Goal: Use online tool/utility: Use online tool/utility

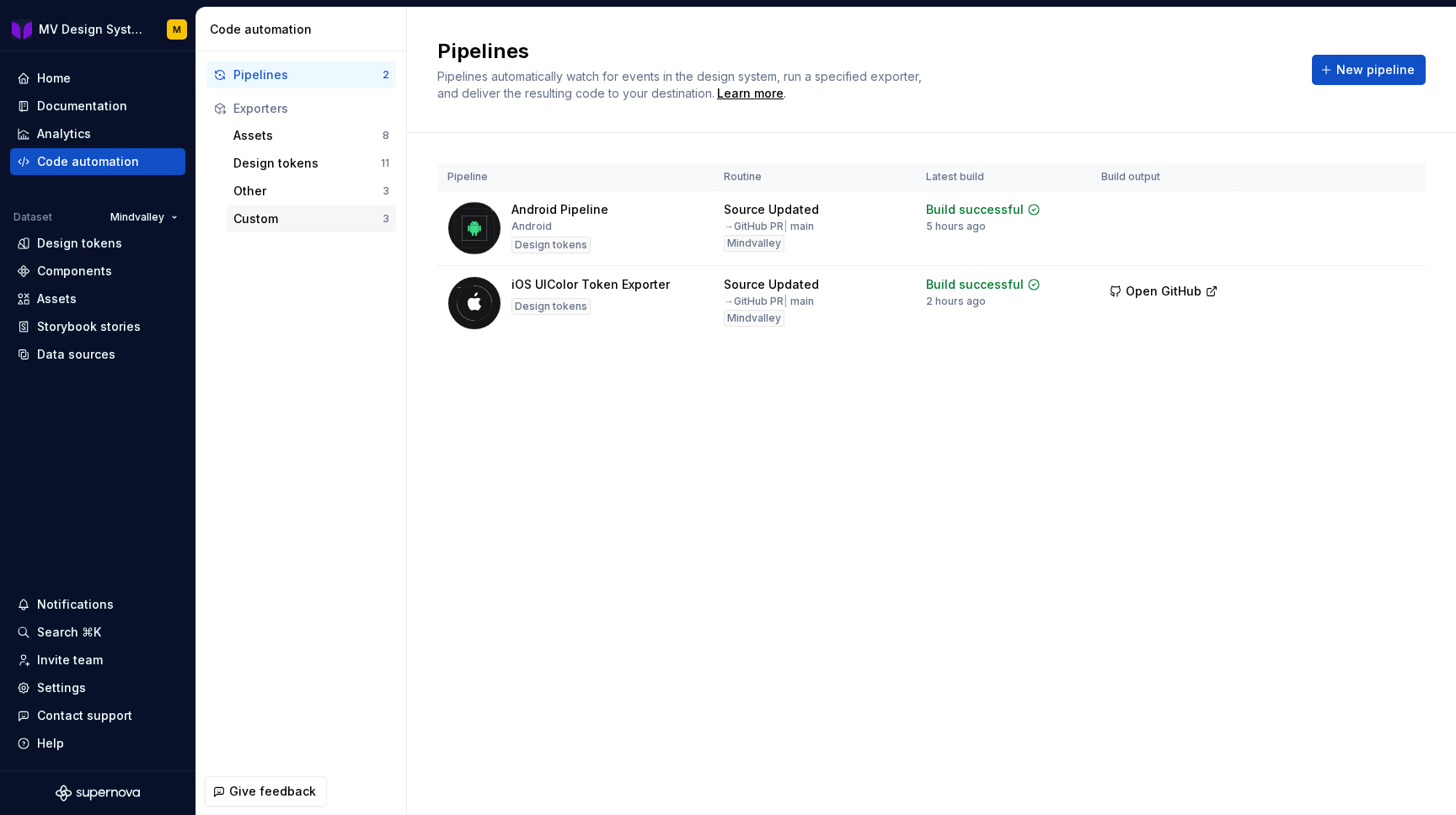
click at [311, 222] on div "Custom" at bounding box center [308, 219] width 149 height 17
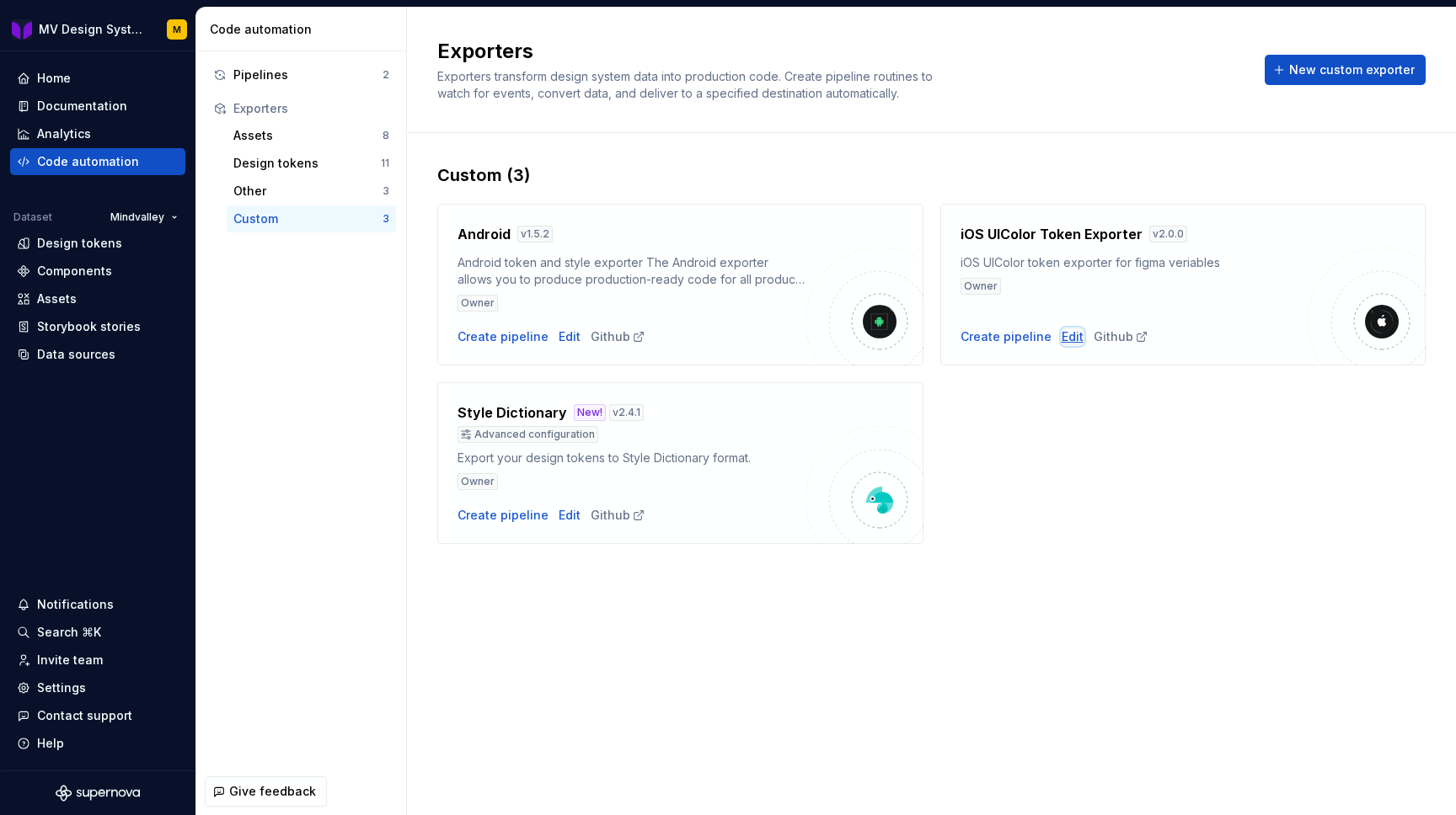
click at [1070, 340] on div "Edit" at bounding box center [1072, 337] width 22 height 17
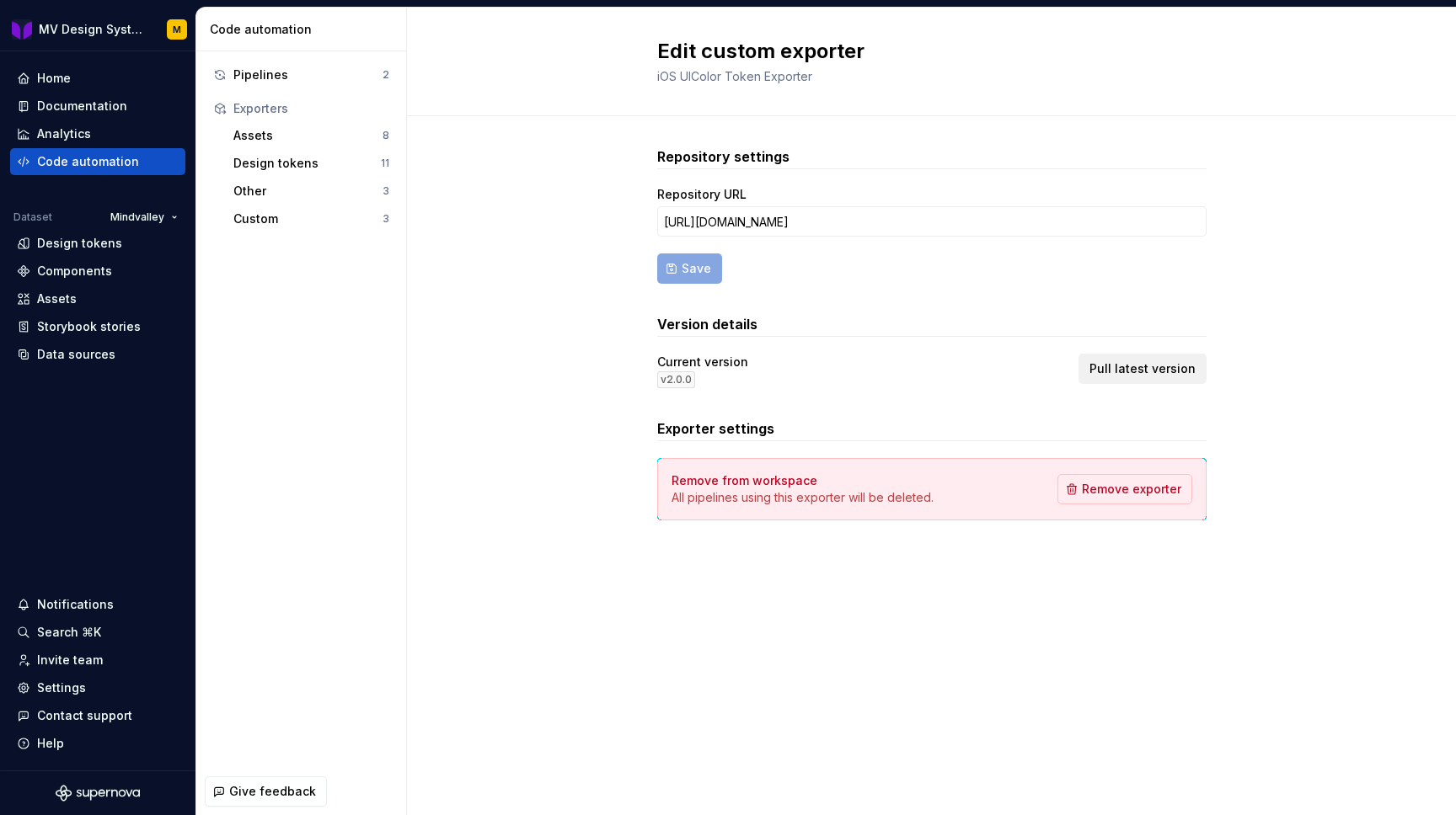
click at [1121, 367] on span "Pull latest version" at bounding box center [1142, 369] width 106 height 17
click at [329, 74] on div "Pipelines" at bounding box center [308, 74] width 149 height 17
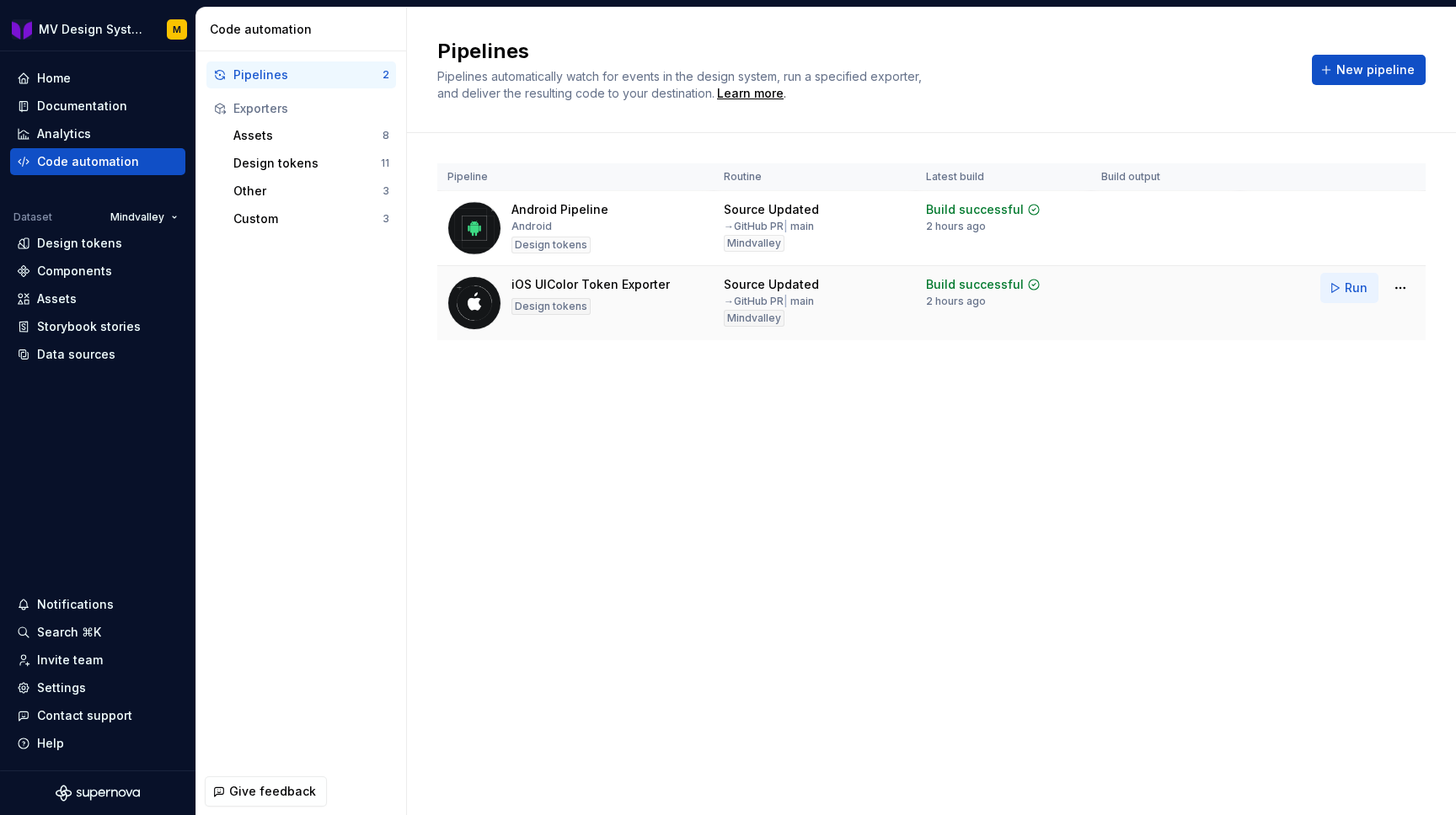
click at [1347, 286] on span "Run" at bounding box center [1355, 288] width 22 height 17
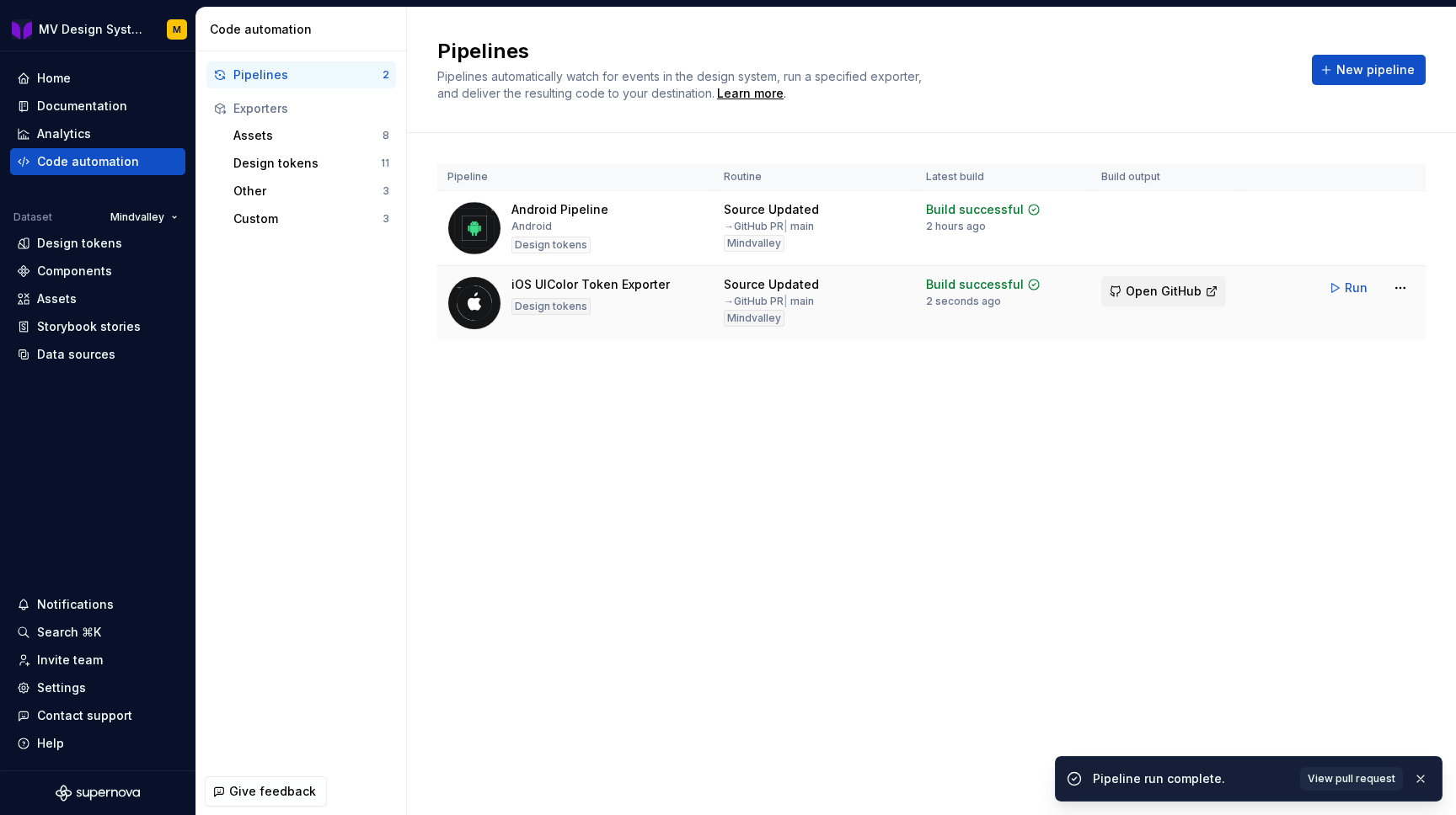
click at [1164, 284] on span "Open GitHub" at bounding box center [1163, 291] width 75 height 17
